Goal: Navigation & Orientation: Find specific page/section

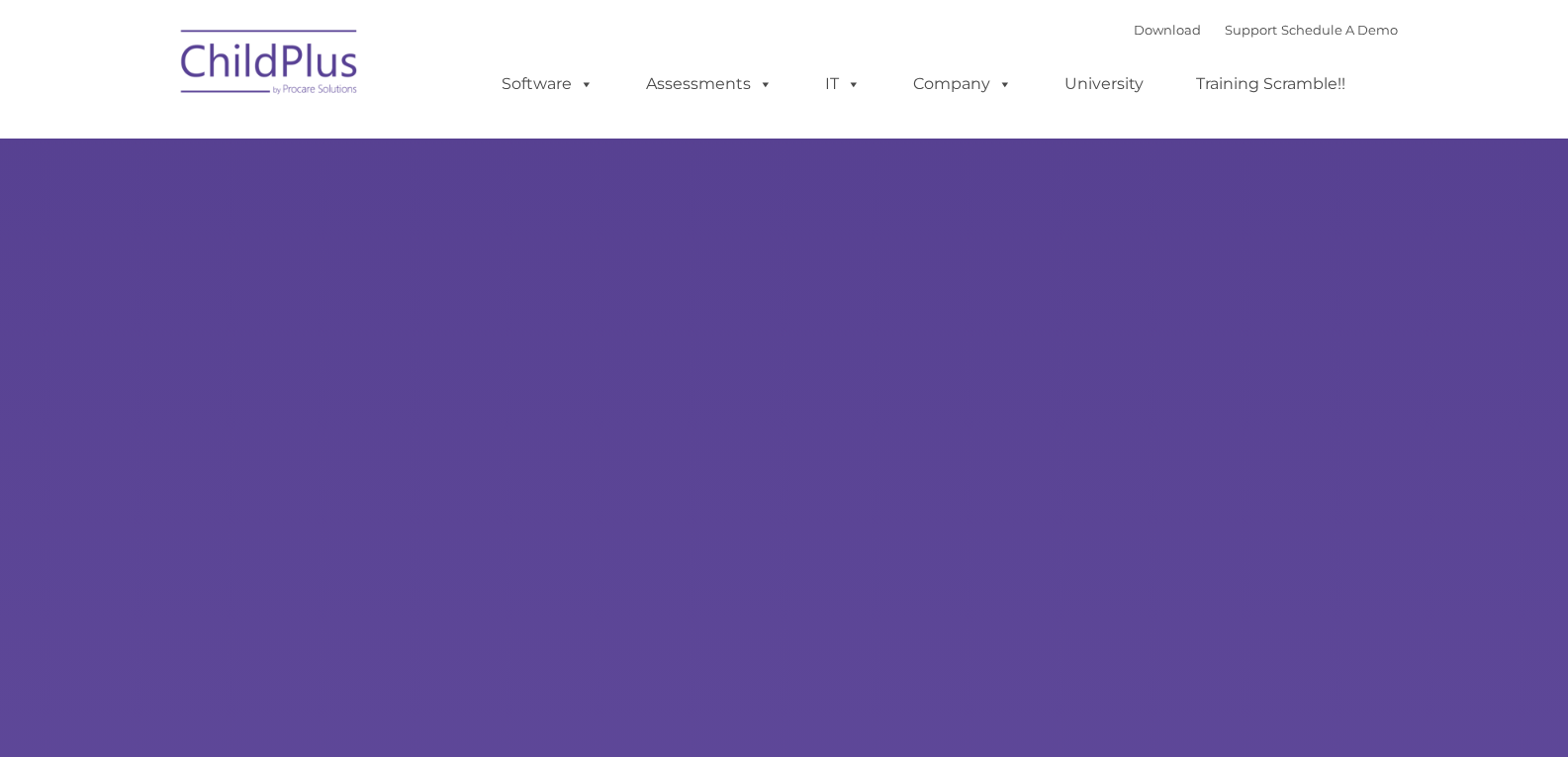
type input ""
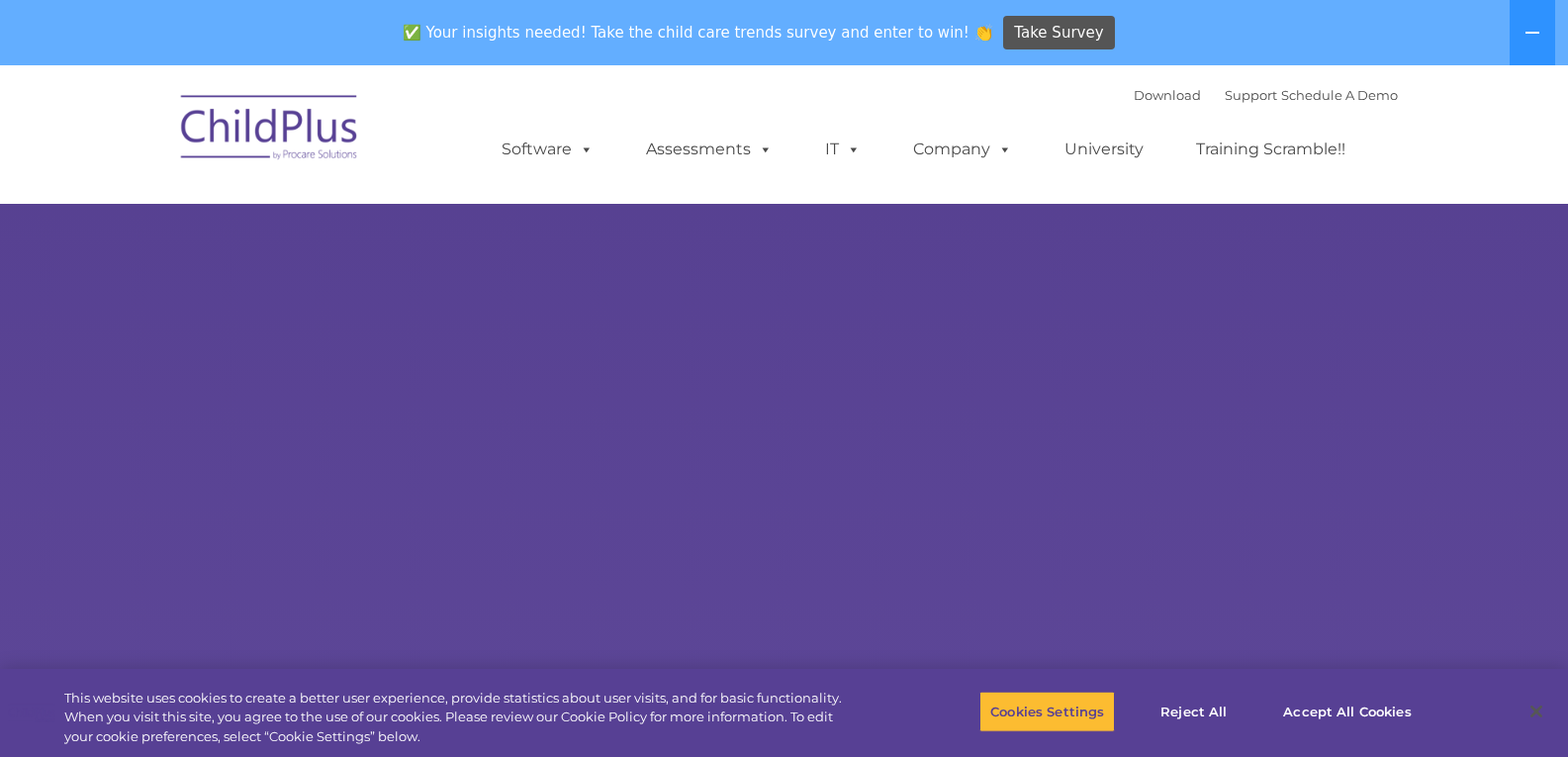
select select "MEDIUM"
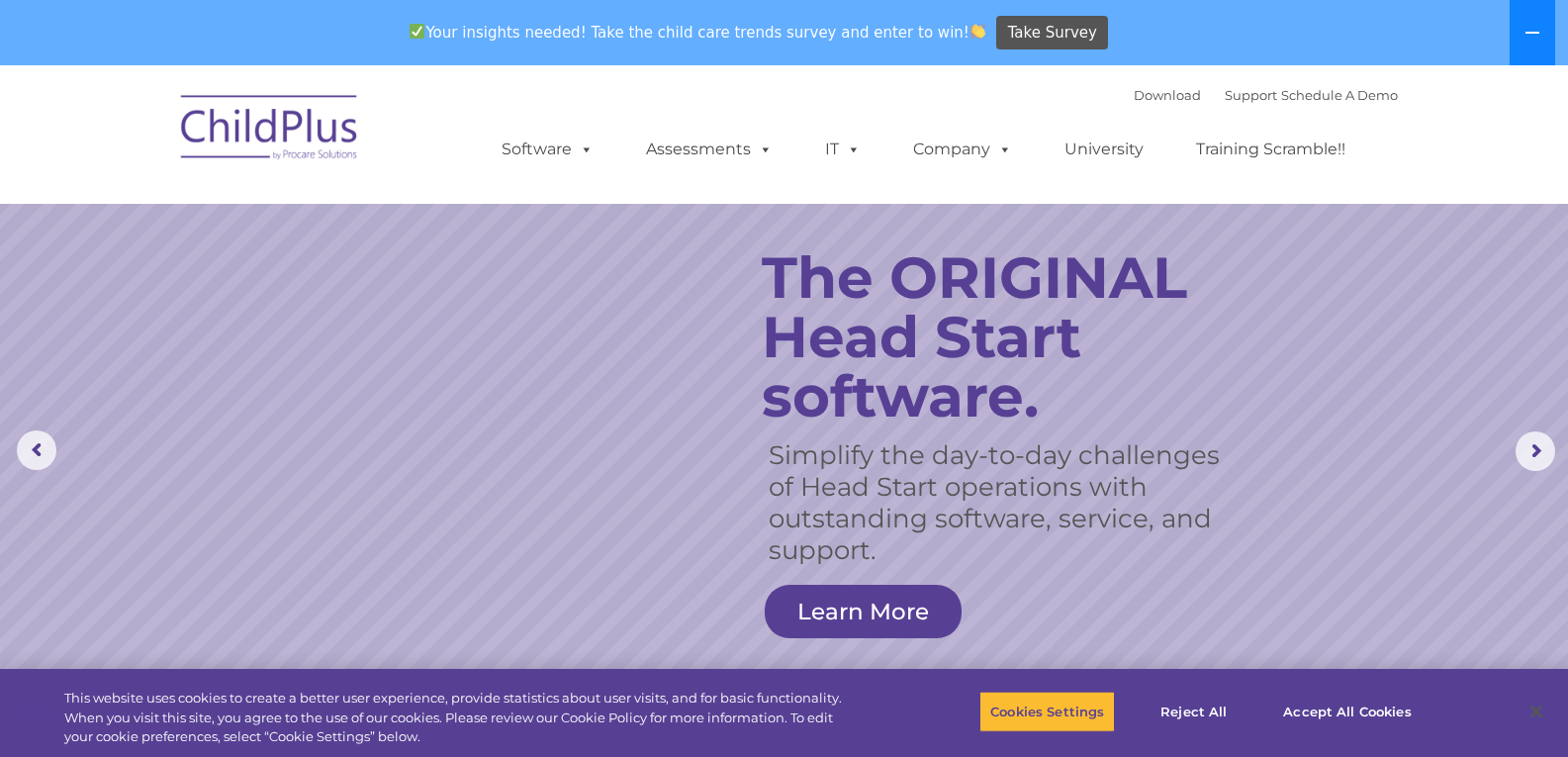
click at [1538, 45] on button at bounding box center [1533, 33] width 46 height 66
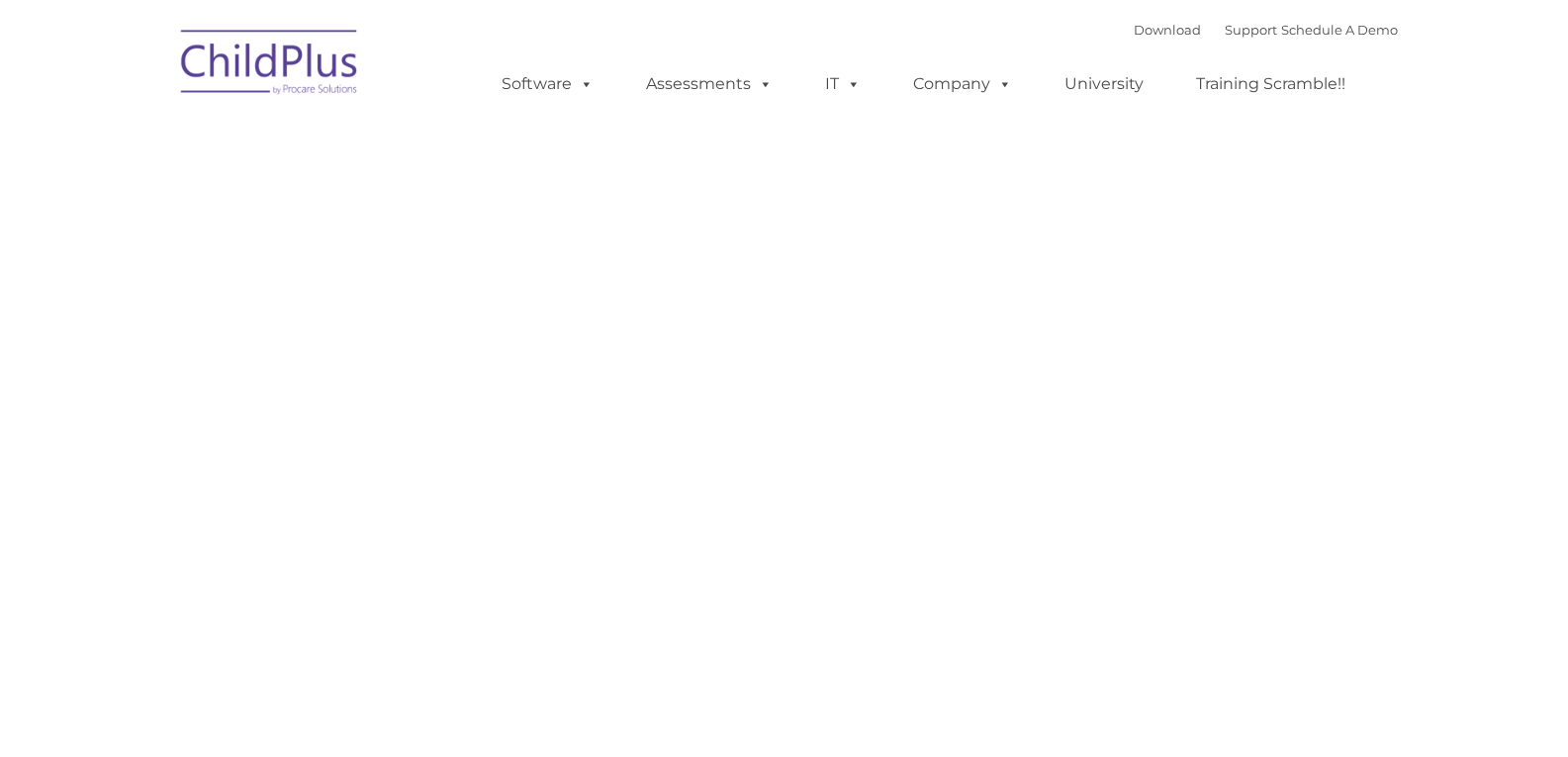
type input ""
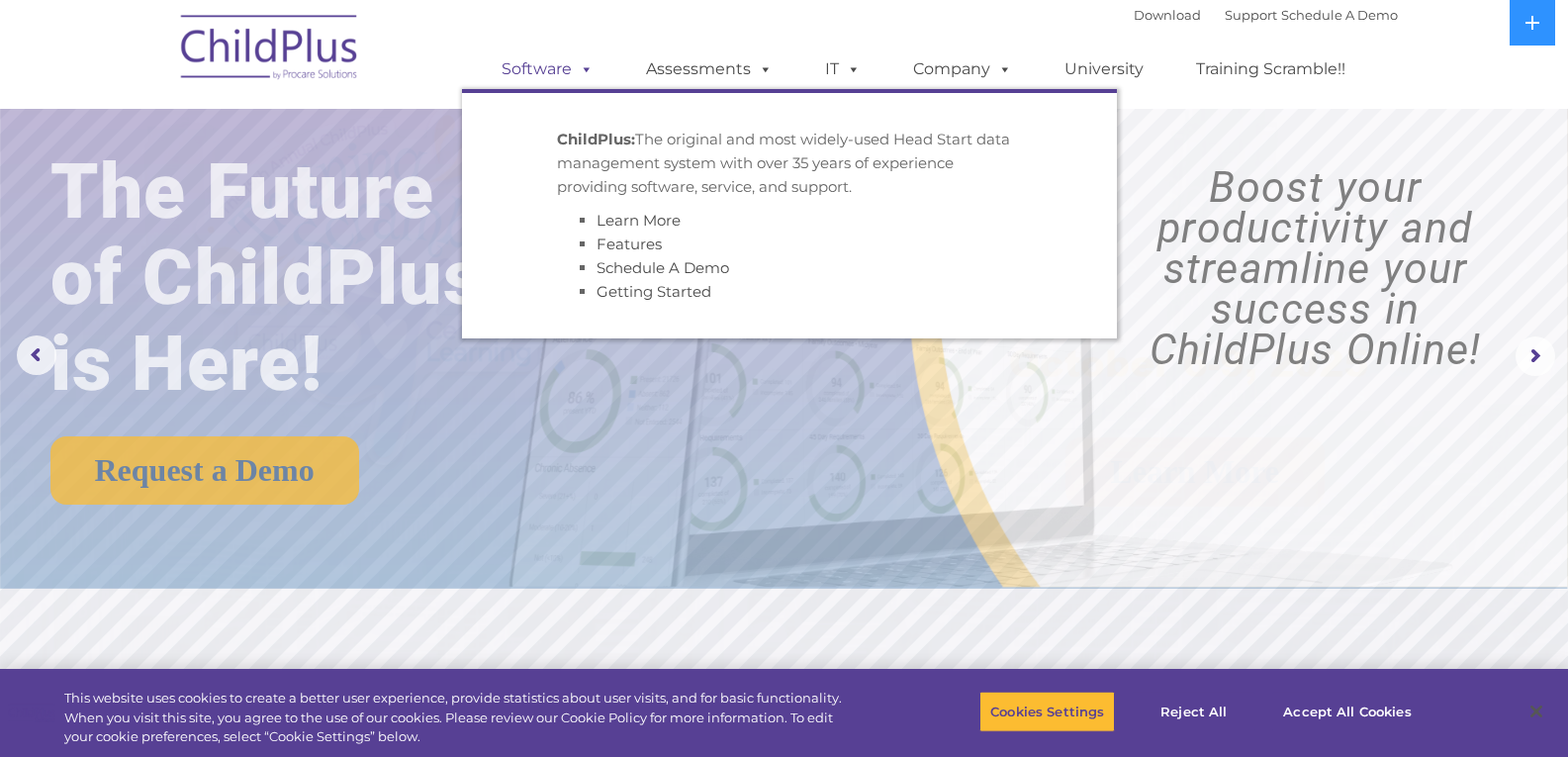
click at [574, 73] on span at bounding box center [583, 69] width 22 height 19
